Goal: Transaction & Acquisition: Purchase product/service

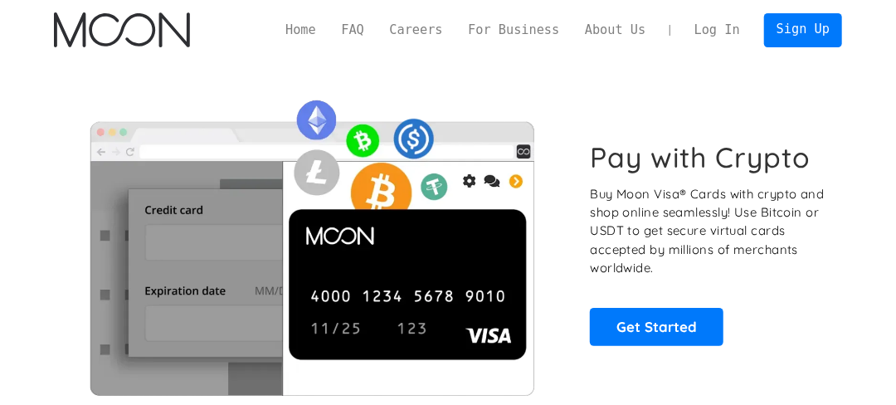
click at [718, 40] on link "Log In" at bounding box center [717, 29] width 71 height 33
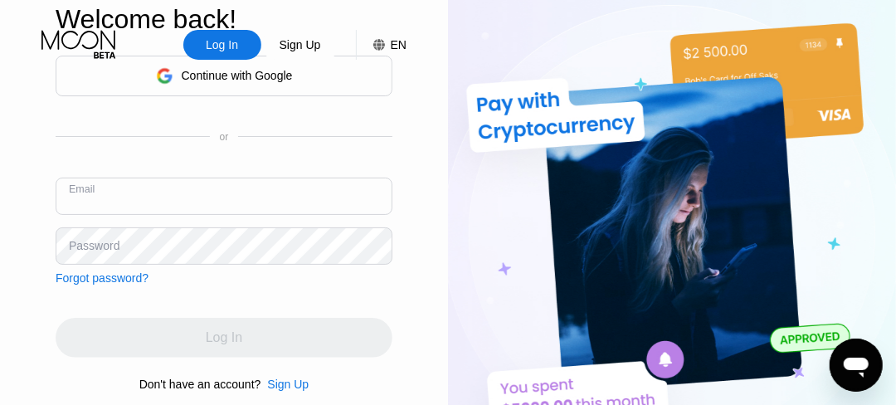
click at [250, 210] on input "text" at bounding box center [224, 195] width 337 height 37
type input "[EMAIL_ADDRESS][DOMAIN_NAME]"
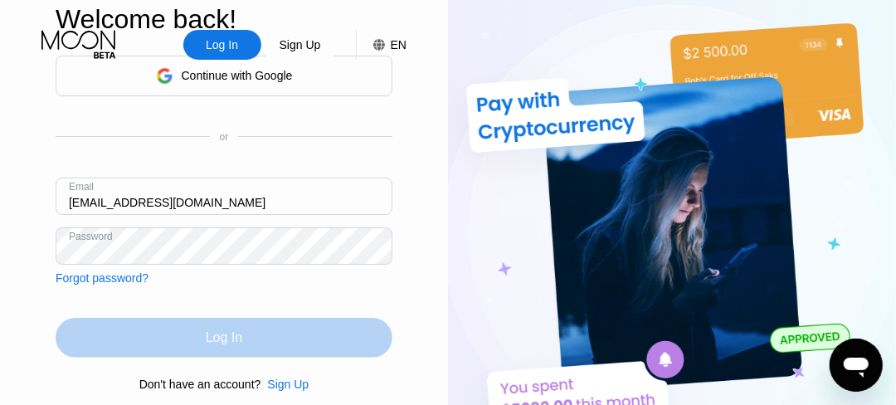
click at [266, 326] on div "Log In" at bounding box center [224, 338] width 337 height 40
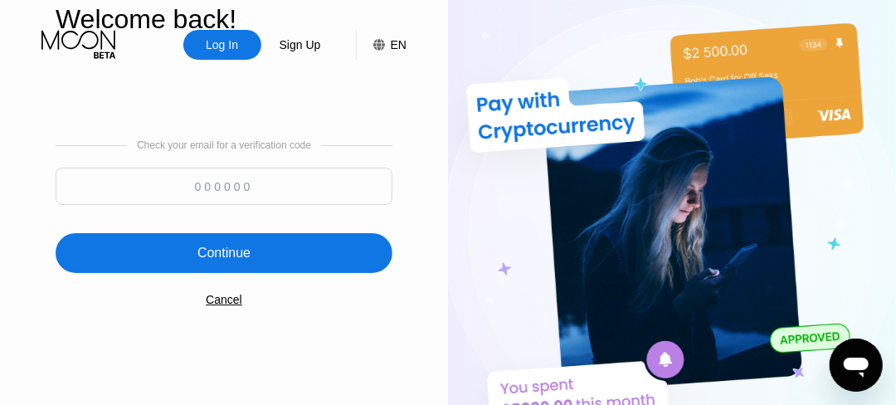
click at [226, 189] on input at bounding box center [224, 186] width 337 height 37
type input "519536"
click at [297, 278] on div "Check your email for a verification code 519536 Continue Cancel" at bounding box center [224, 223] width 337 height 337
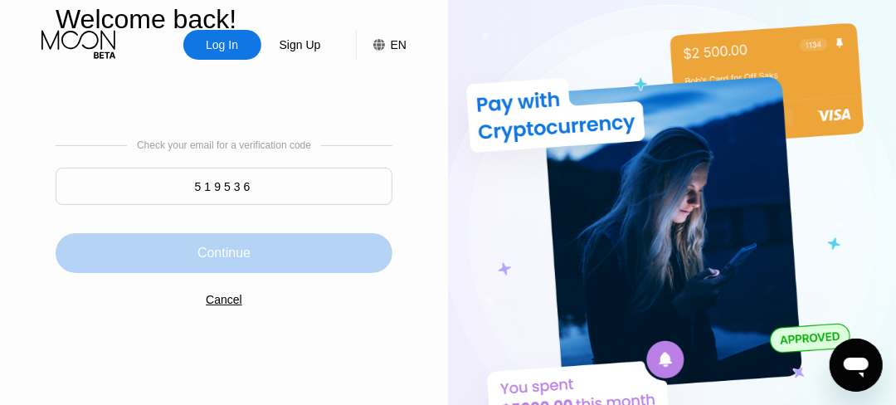
click at [300, 261] on div "Continue" at bounding box center [224, 253] width 337 height 40
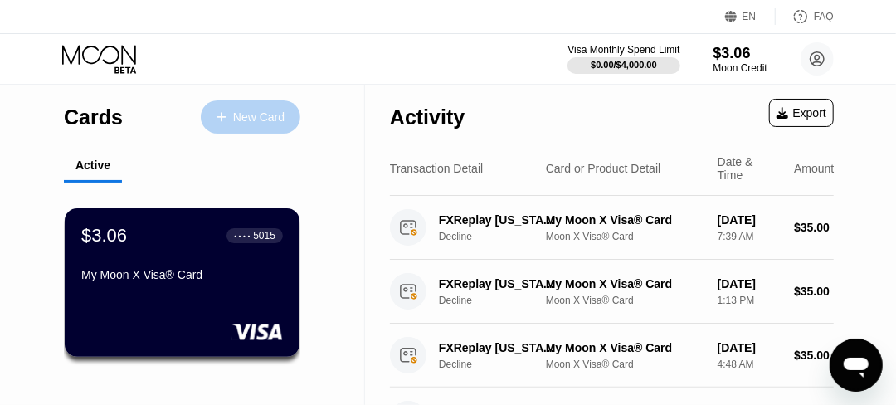
click at [278, 119] on div "New Card" at bounding box center [258, 117] width 51 height 14
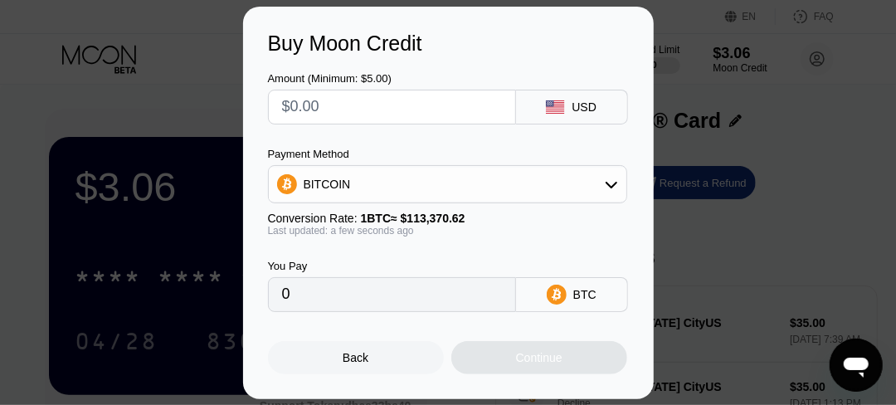
click at [410, 108] on input "text" at bounding box center [392, 106] width 220 height 33
type input "$2"
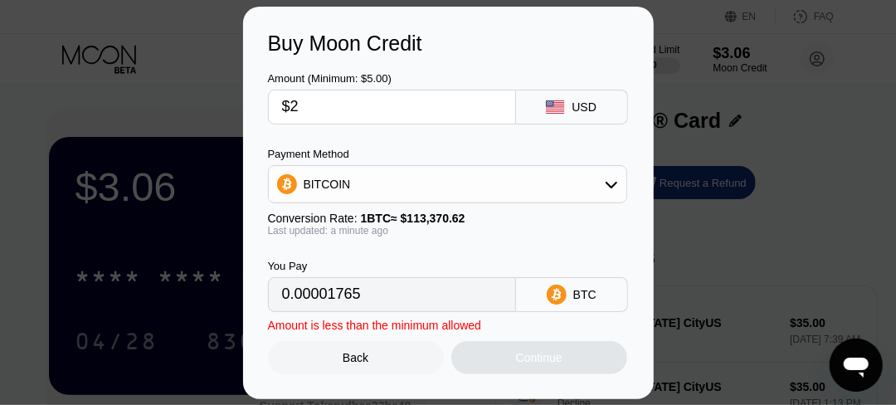
type input "0.00001765"
type input "$28"
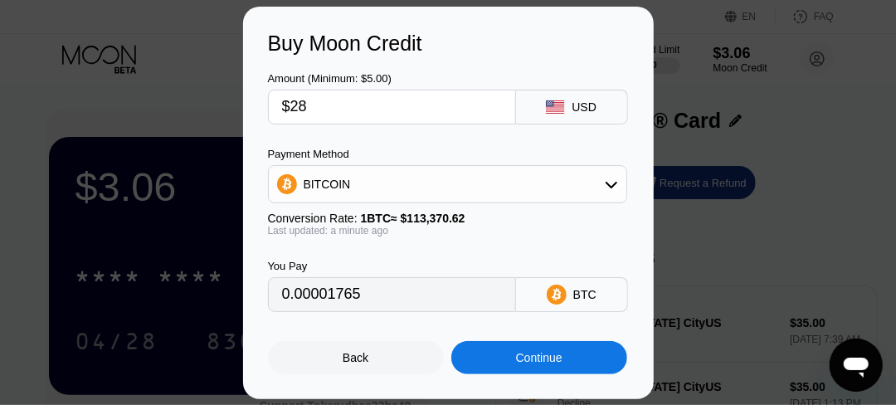
type input "0.00024698"
type input "$28"
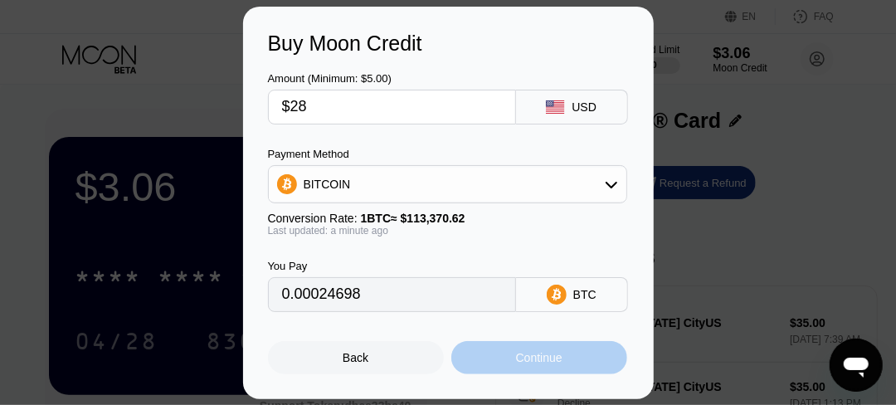
click at [516, 358] on div "Continue" at bounding box center [539, 357] width 46 height 13
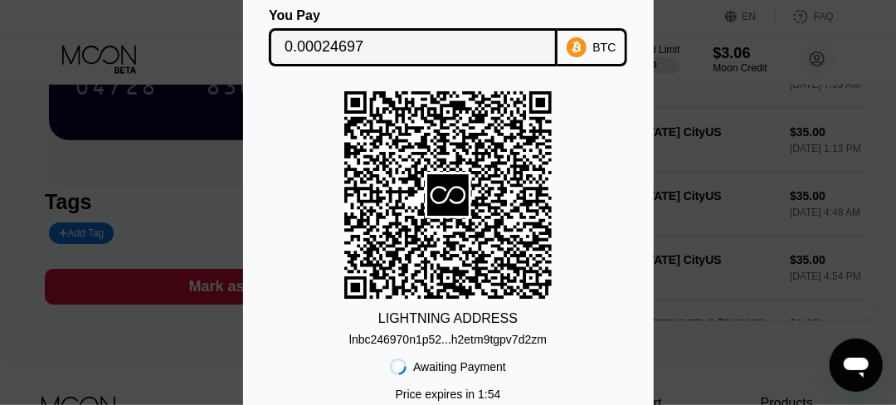
scroll to position [258, 0]
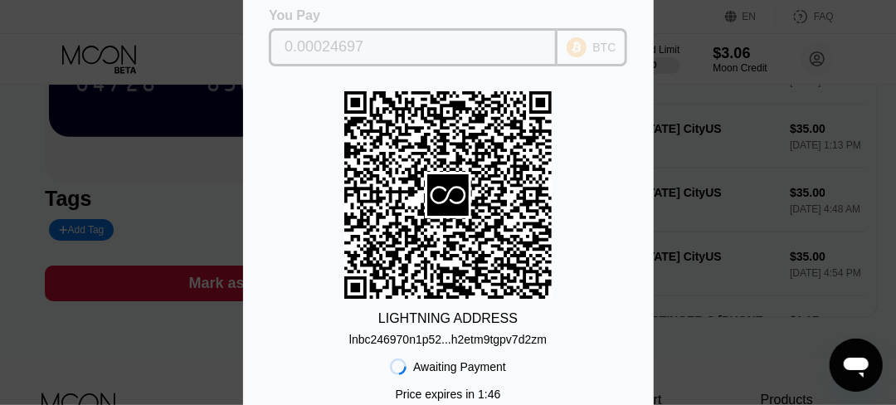
click at [462, 28] on div "0.00024697" at bounding box center [413, 47] width 289 height 38
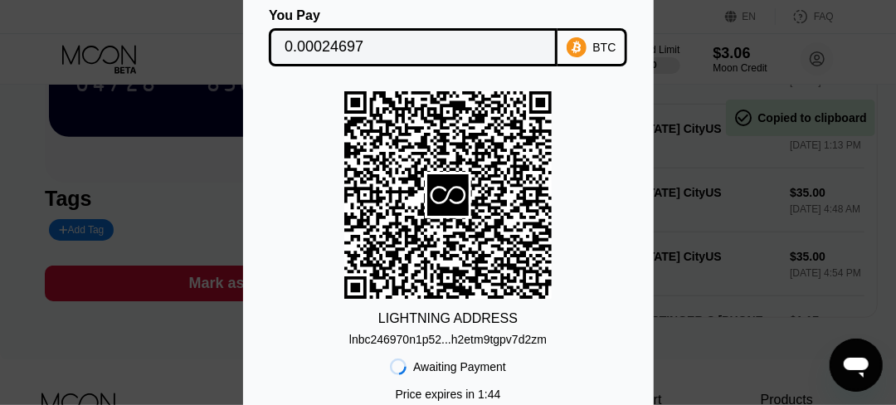
click at [712, 152] on div "Lightning On-Chain You Pay 0.00024697 BTC LIGHTNING ADDRESS lnbc246970n1p52...h…" at bounding box center [448, 202] width 896 height 561
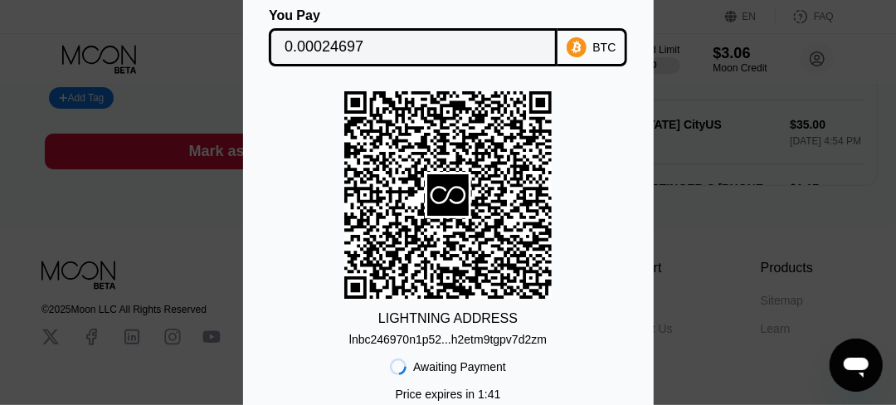
scroll to position [472, 0]
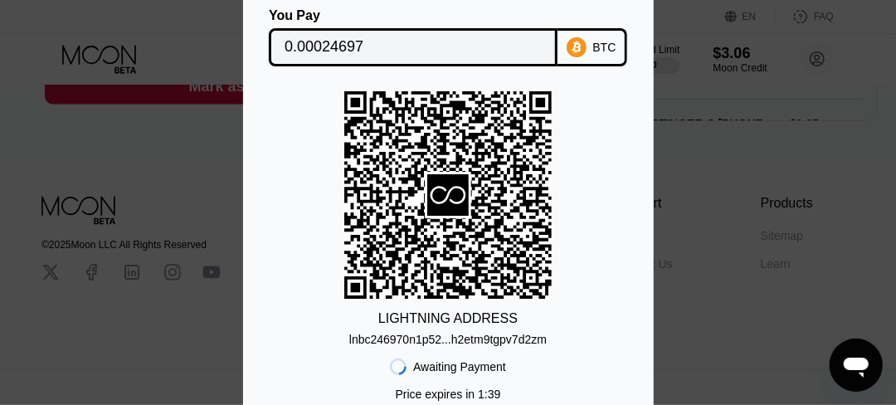
click at [126, 119] on div "Lightning On-Chain You Pay 0.00024697 BTC LIGHTNING ADDRESS lnbc246970n1p52...h…" at bounding box center [448, 202] width 896 height 561
click at [700, 245] on div "Lightning On-Chain You Pay 0.00024697 BTC LIGHTNING ADDRESS lnbc246970n1p52...h…" at bounding box center [448, 202] width 896 height 561
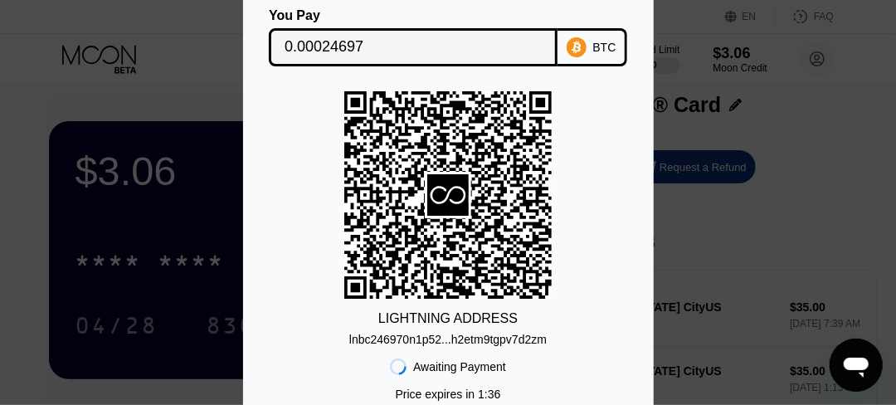
scroll to position [0, 0]
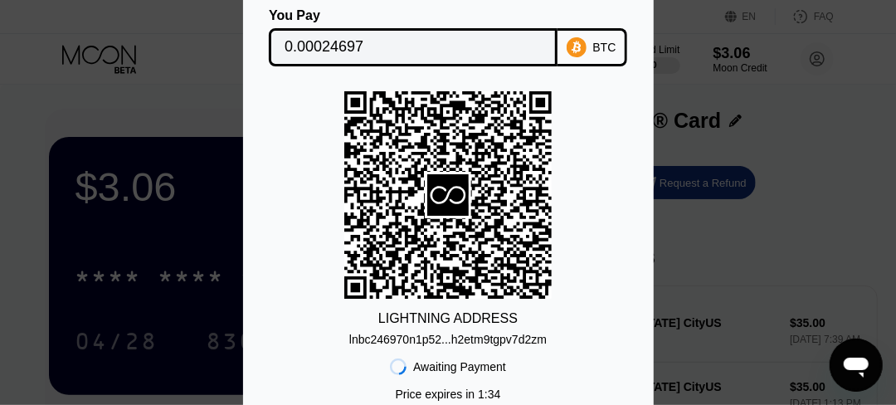
click at [225, 30] on div "Lightning On-Chain You Pay 0.00024697 BTC LIGHTNING ADDRESS lnbc246970n1p52...h…" at bounding box center [448, 202] width 896 height 561
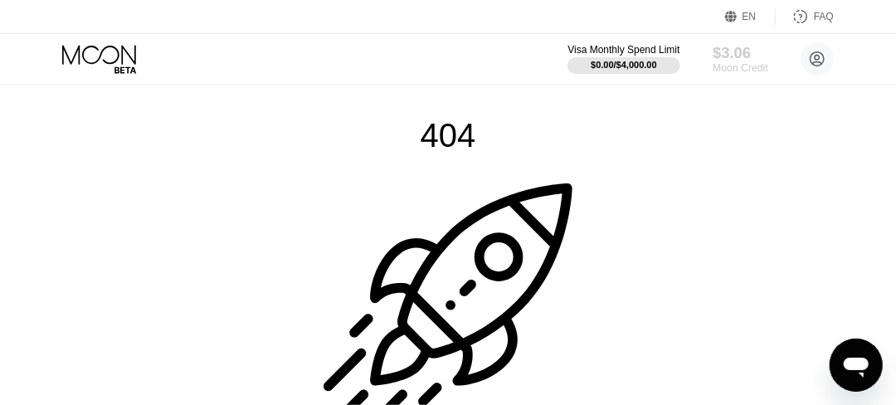
click at [735, 66] on div "Moon Credit" at bounding box center [740, 68] width 56 height 12
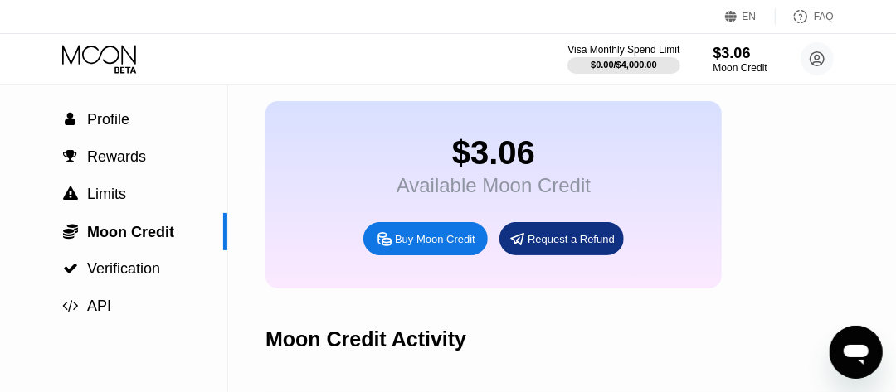
scroll to position [82, 0]
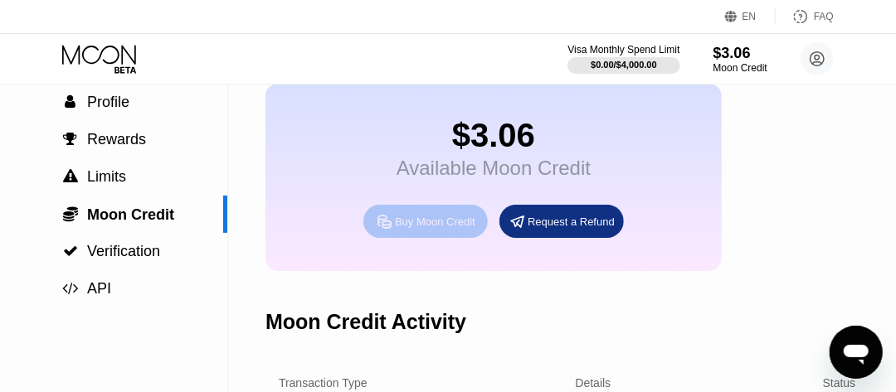
click at [421, 228] on div "Buy Moon Credit" at bounding box center [435, 222] width 80 height 14
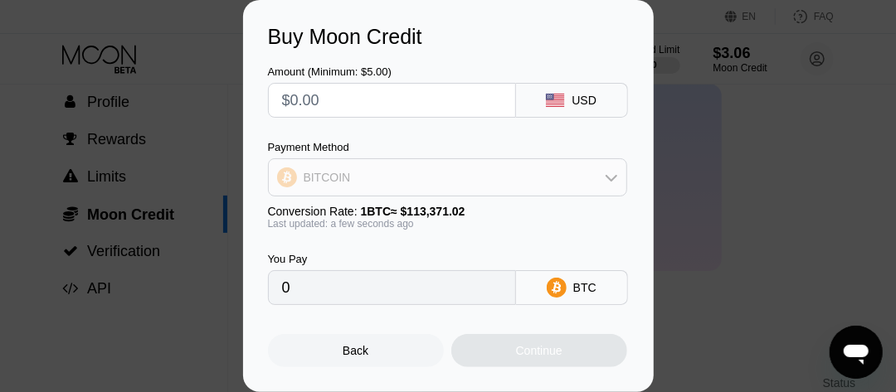
click at [415, 177] on div "BITCOIN" at bounding box center [447, 177] width 357 height 33
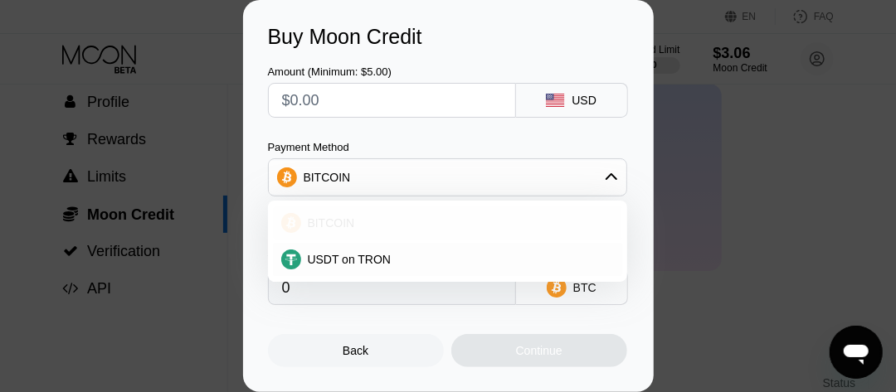
click at [401, 231] on div "BITCOIN" at bounding box center [447, 223] width 349 height 33
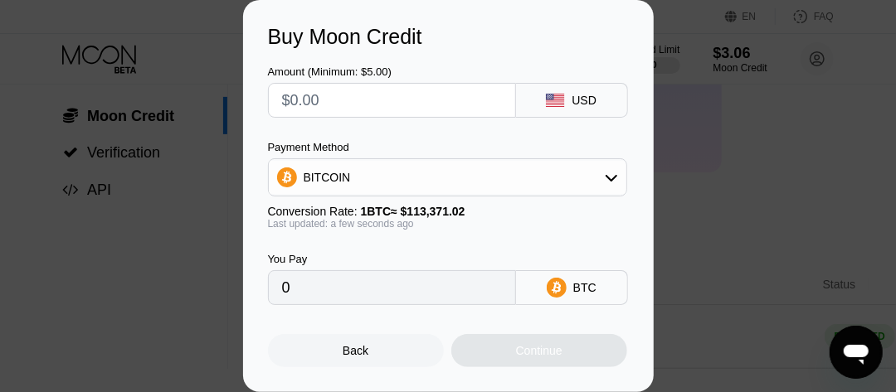
scroll to position [191, 0]
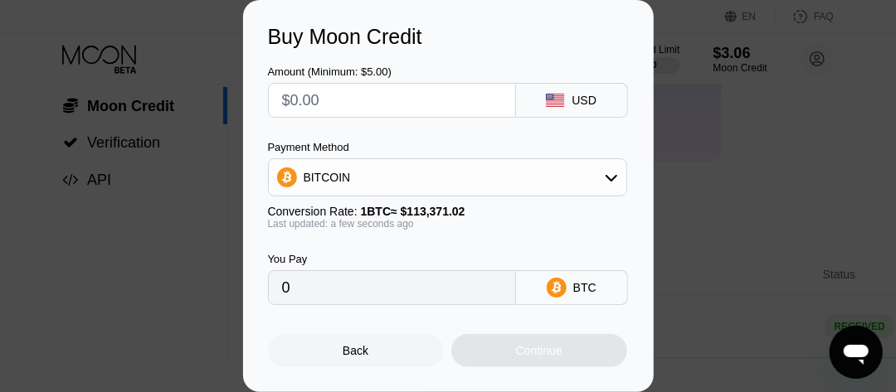
drag, startPoint x: 577, startPoint y: 276, endPoint x: 576, endPoint y: 298, distance: 21.6
click at [576, 298] on div "BTC" at bounding box center [572, 287] width 112 height 35
click at [576, 294] on div "BTC" at bounding box center [584, 287] width 23 height 13
click at [389, 106] on input "text" at bounding box center [392, 100] width 220 height 33
type input "$2"
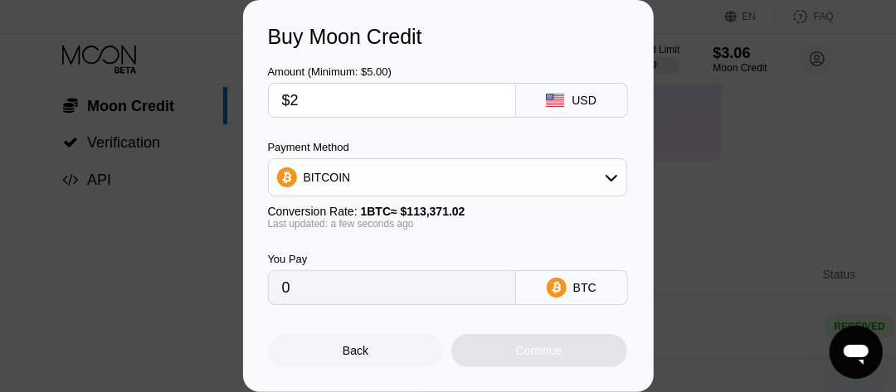
type input "0.00001765"
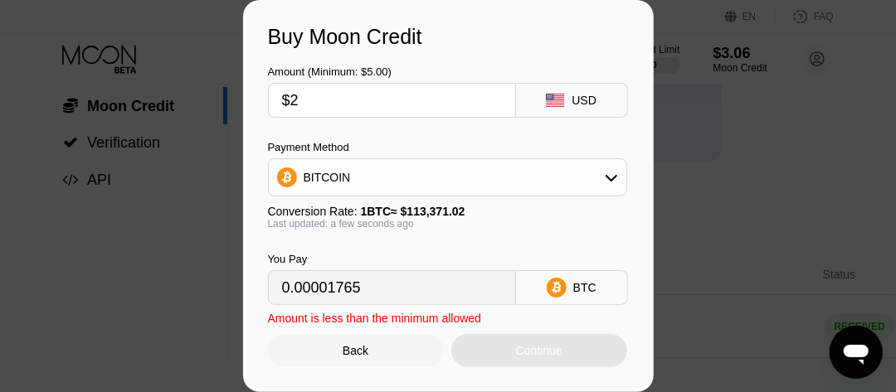
type input "$28"
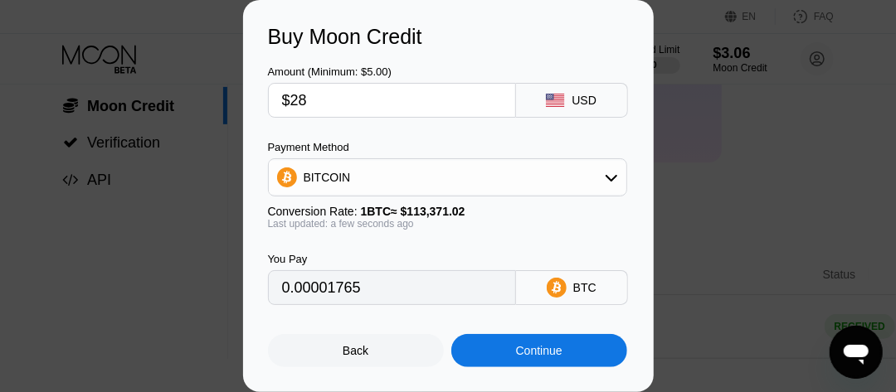
type input "0.00024698"
type input "$28"
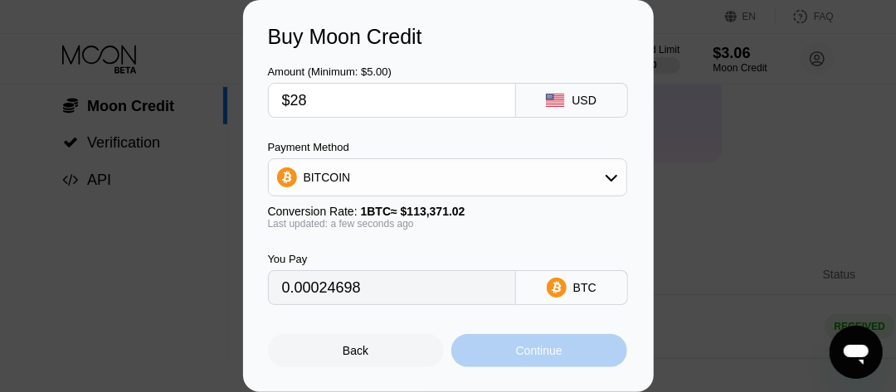
click at [521, 357] on div "Continue" at bounding box center [539, 350] width 46 height 13
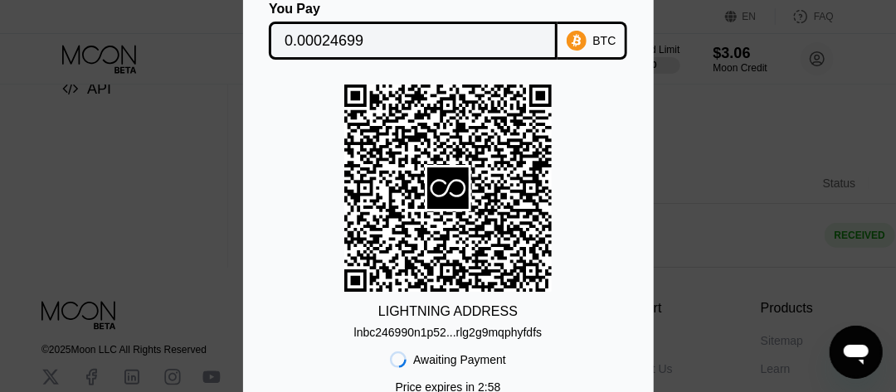
scroll to position [285, 0]
click at [479, 246] on icon at bounding box center [447, 188] width 207 height 204
click at [593, 283] on div "LIGHTNING ADDRESS lnbc246990n1p52...rlg2g9mqphyfdfs" at bounding box center [448, 212] width 361 height 255
drag, startPoint x: 685, startPoint y: 267, endPoint x: 288, endPoint y: 46, distance: 454.4
click at [288, 46] on div "Lightning On-Chain You Pay 0.00024699 BTC LIGHTNING ADDRESS lnbc246990n1p52...r…" at bounding box center [448, 195] width 896 height 561
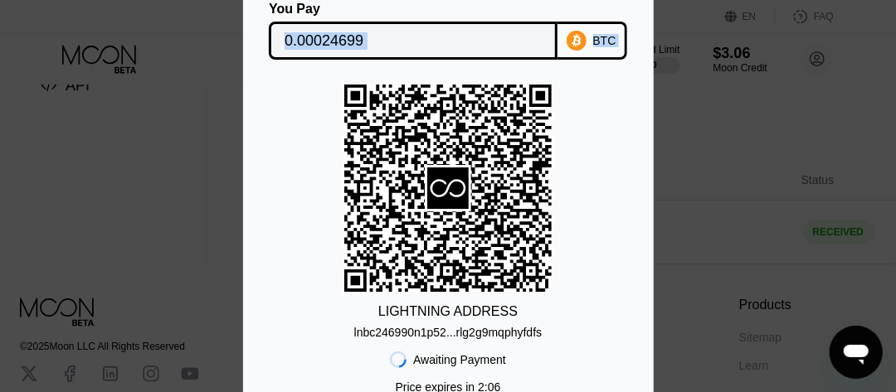
scroll to position [285, 32]
